Goal: Information Seeking & Learning: Find specific fact

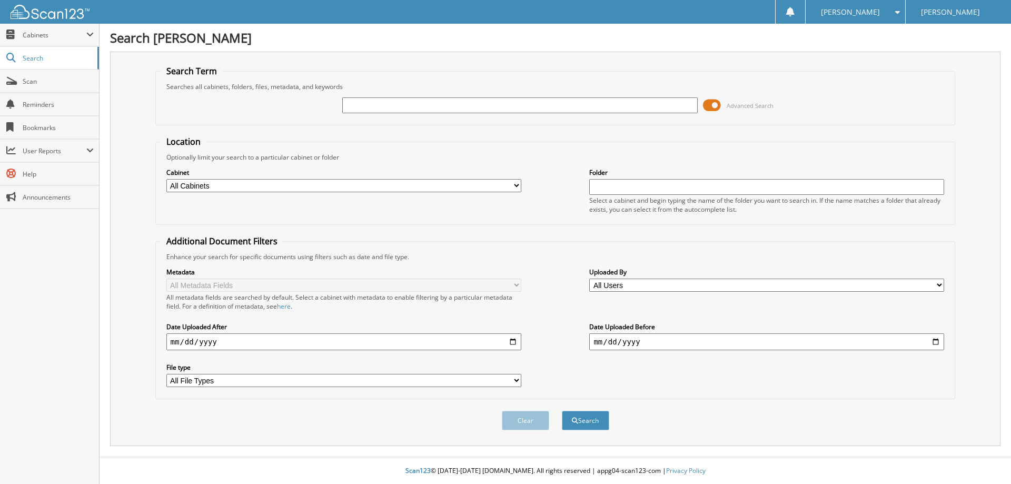
click at [632, 104] on input "text" at bounding box center [519, 105] width 355 height 16
type input "[PERSON_NAME]"
click at [562, 411] on button "Search" at bounding box center [585, 420] width 47 height 19
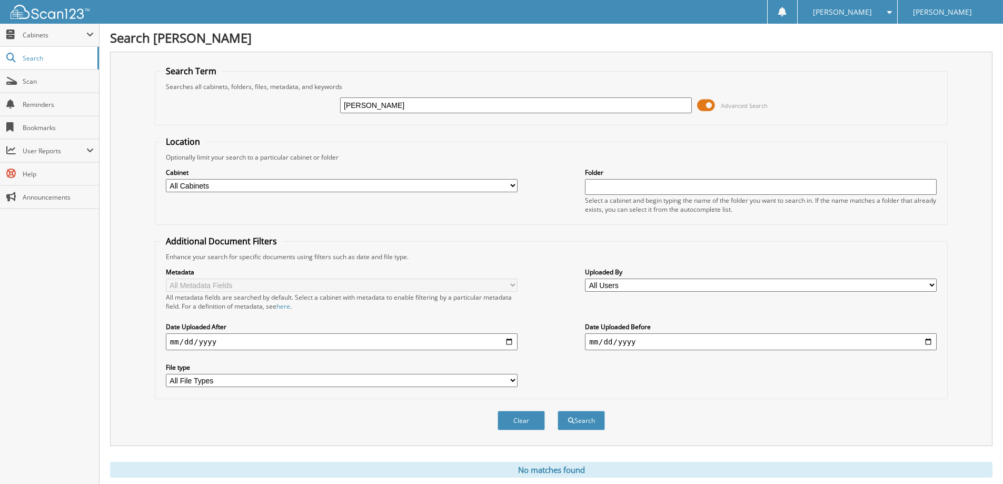
click at [511, 101] on input "[PERSON_NAME]" at bounding box center [516, 105] width 352 height 16
paste input "23P7937"
drag, startPoint x: 511, startPoint y: 101, endPoint x: 254, endPoint y: 106, distance: 257.0
click at [254, 106] on div "schwieger23P7937 Advanced Search" at bounding box center [551, 105] width 781 height 28
paste input "text"
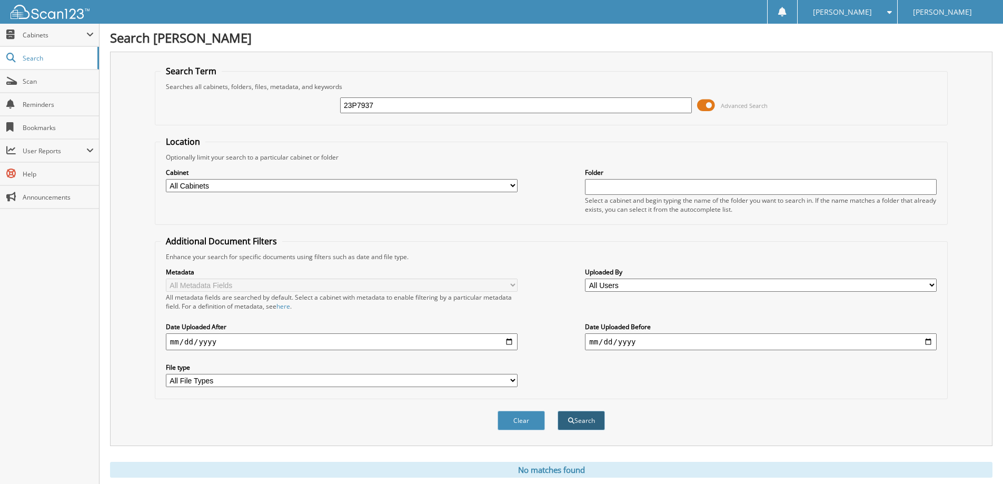
type input "23P7937"
click at [576, 426] on button "Search" at bounding box center [581, 420] width 47 height 19
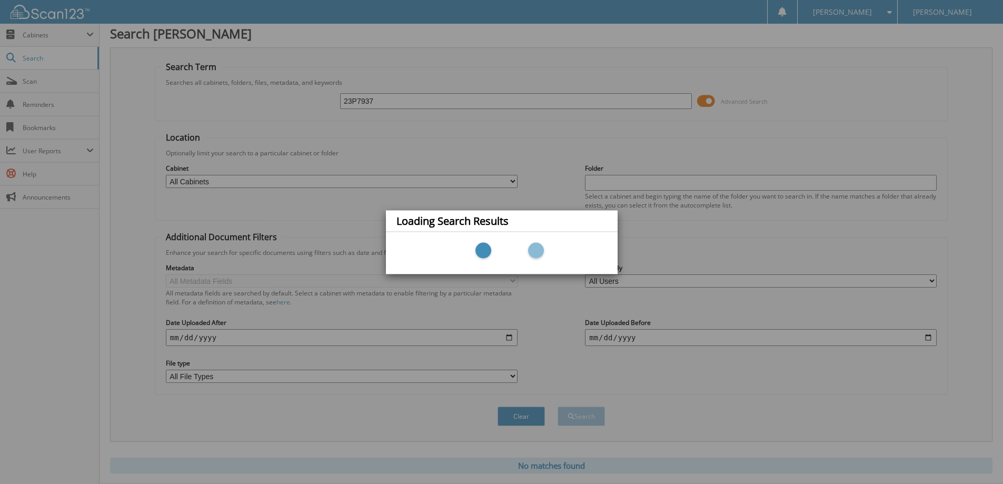
scroll to position [31, 0]
